Goal: Information Seeking & Learning: Learn about a topic

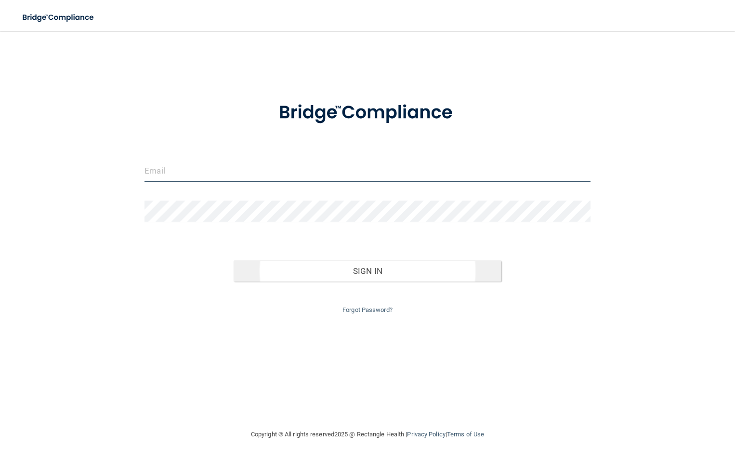
type input "[EMAIL_ADDRESS][DOMAIN_NAME]"
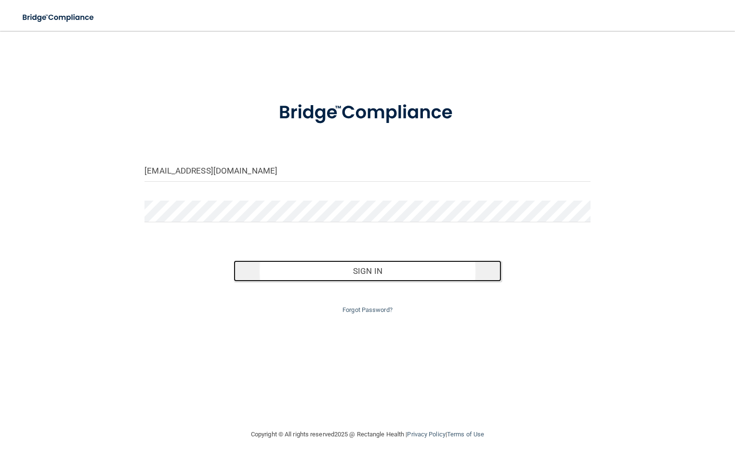
drag, startPoint x: 400, startPoint y: 271, endPoint x: 333, endPoint y: 296, distance: 71.9
click at [400, 271] on button "Sign In" at bounding box center [367, 270] width 267 height 21
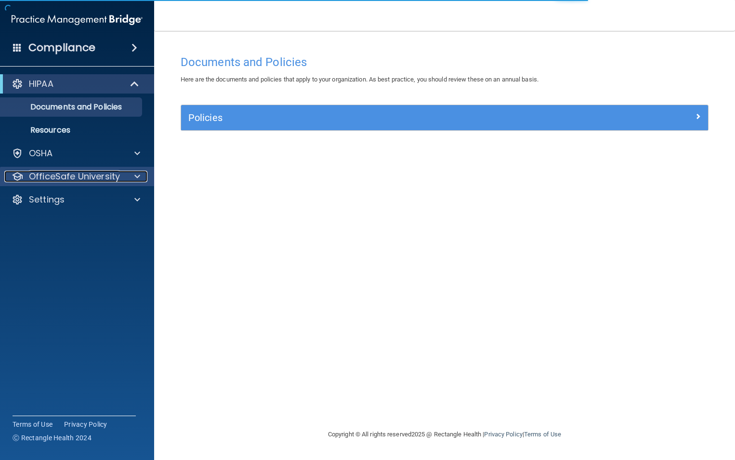
click at [115, 181] on p "OfficeSafe University" at bounding box center [74, 177] width 91 height 12
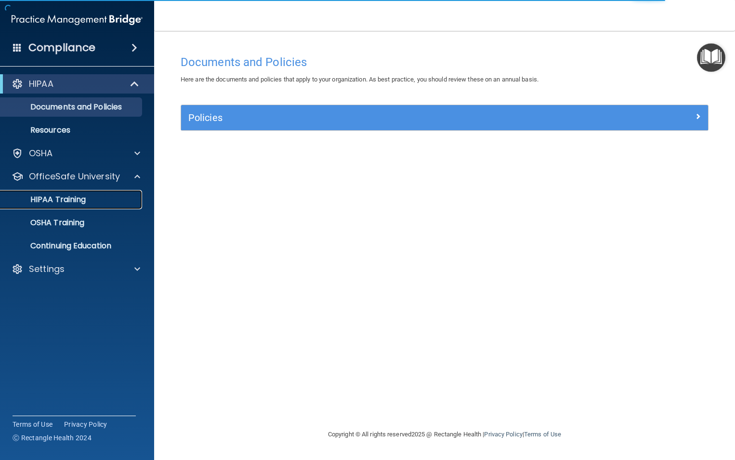
click at [64, 201] on p "HIPAA Training" at bounding box center [45, 200] width 79 height 10
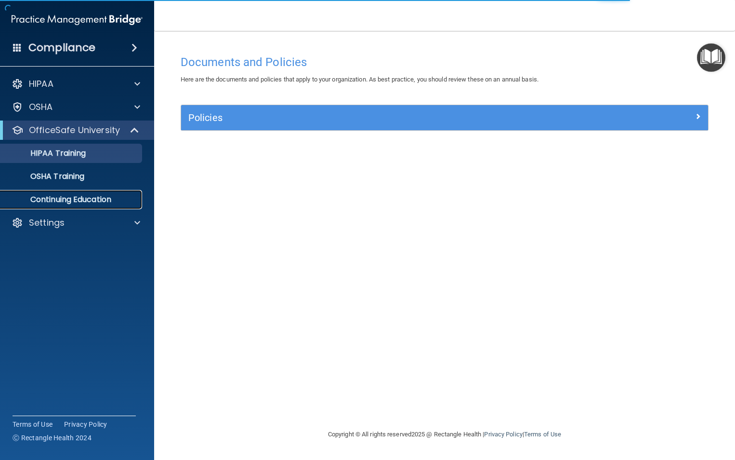
click at [76, 197] on p "Continuing Education" at bounding box center [71, 200] width 131 height 10
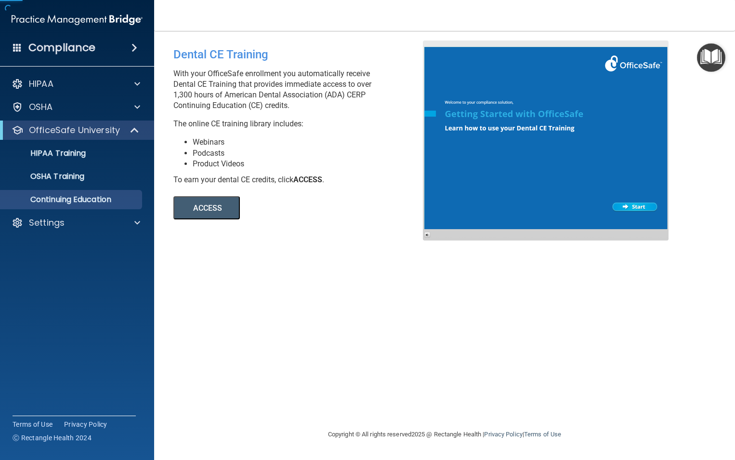
drag, startPoint x: 309, startPoint y: 296, endPoint x: 264, endPoint y: 306, distance: 46.5
click at [309, 296] on div "Dental CE Training With your OfficeSafe enrollment you automatically receive De…" at bounding box center [444, 229] width 542 height 378
click at [18, 45] on span at bounding box center [17, 47] width 9 height 9
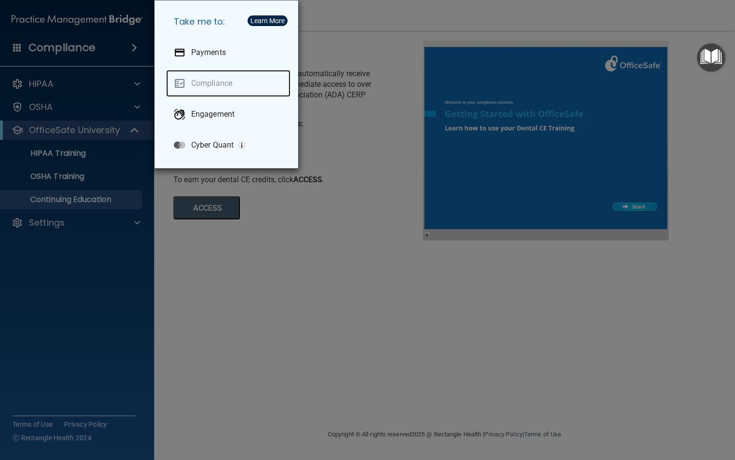
click at [219, 86] on link "Compliance" at bounding box center [228, 83] width 124 height 27
click at [53, 199] on div "Take me to: Payments Compliance Engagement Cyber Quant" at bounding box center [367, 230] width 735 height 460
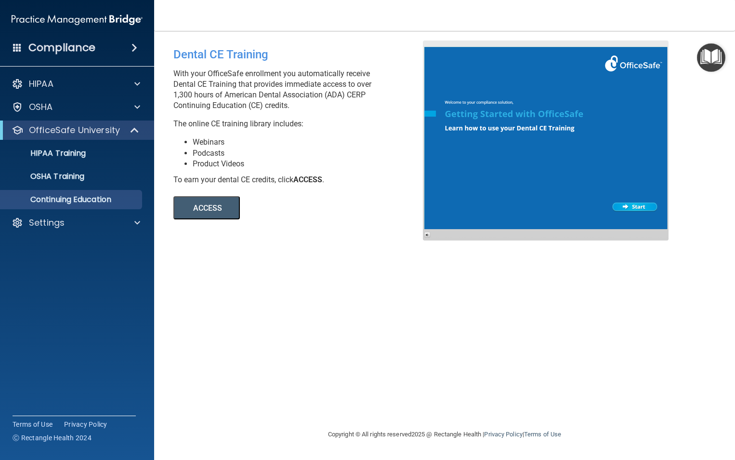
click at [15, 48] on span at bounding box center [17, 47] width 9 height 9
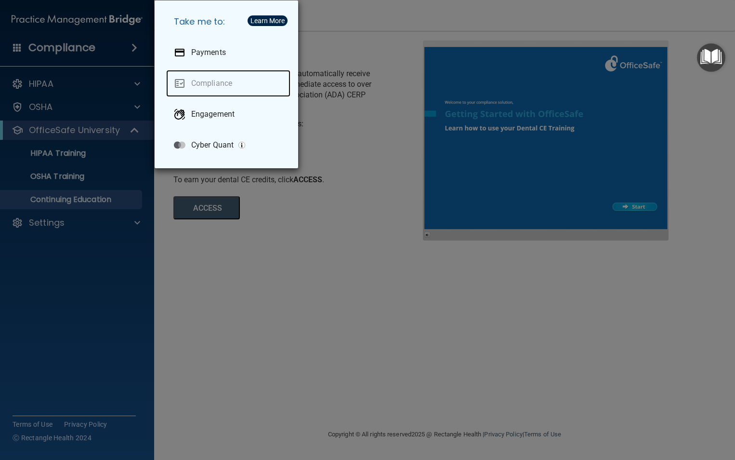
click at [221, 76] on link "Compliance" at bounding box center [228, 83] width 124 height 27
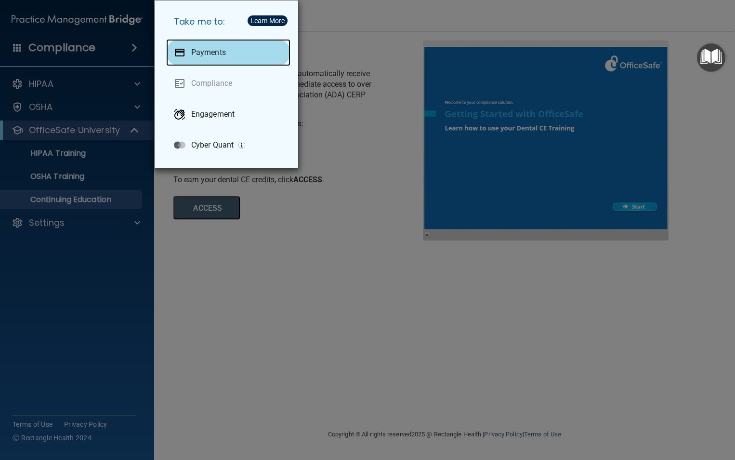
click at [223, 55] on p "Payments" at bounding box center [208, 53] width 35 height 10
click at [228, 297] on div "Take me to: Payments Compliance Engagement Cyber Quant" at bounding box center [367, 230] width 735 height 460
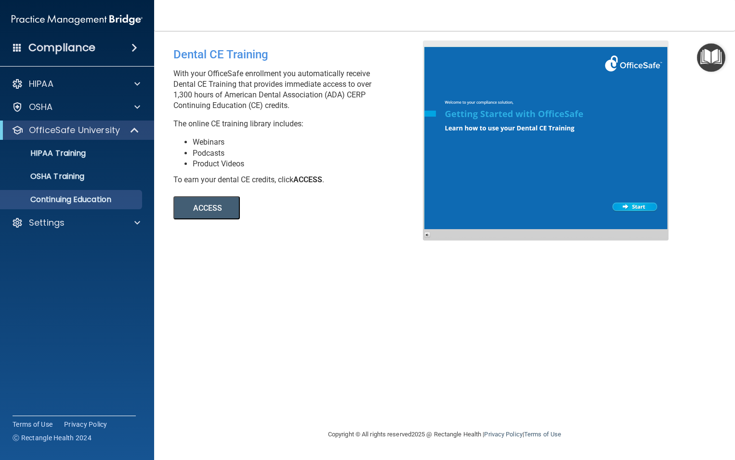
click at [197, 213] on button "ACCESS" at bounding box center [206, 207] width 66 height 23
click at [662, 210] on div at bounding box center [546, 140] width 246 height 200
drag, startPoint x: 300, startPoint y: 253, endPoint x: 305, endPoint y: 252, distance: 4.9
click at [300, 253] on div "Dental CE Training With your OfficeSafe enrollment you automatically receive De…" at bounding box center [444, 229] width 542 height 378
drag, startPoint x: 394, startPoint y: 240, endPoint x: 355, endPoint y: 226, distance: 41.7
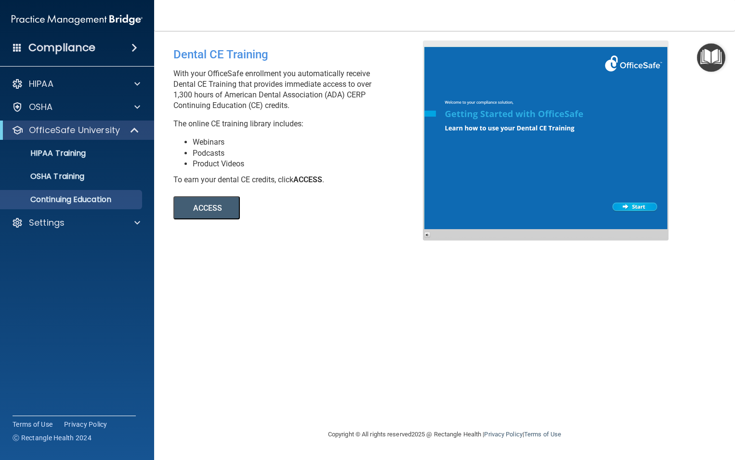
click at [394, 240] on div "Dental CE Training With your OfficeSafe enrollment you automatically receive De…" at bounding box center [444, 229] width 542 height 378
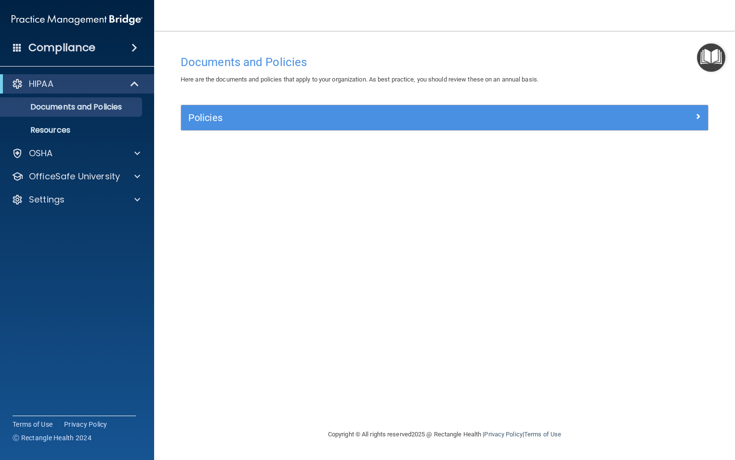
click at [131, 43] on div "Compliance" at bounding box center [77, 47] width 154 height 21
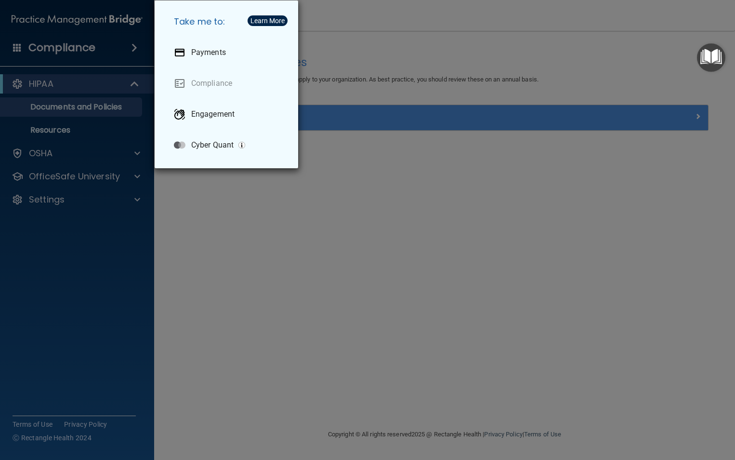
drag, startPoint x: 448, startPoint y: 277, endPoint x: 460, endPoint y: 251, distance: 29.1
click at [448, 278] on div "Take me to: Payments Compliance Engagement Cyber Quant" at bounding box center [367, 230] width 735 height 460
